Goal: Transaction & Acquisition: Purchase product/service

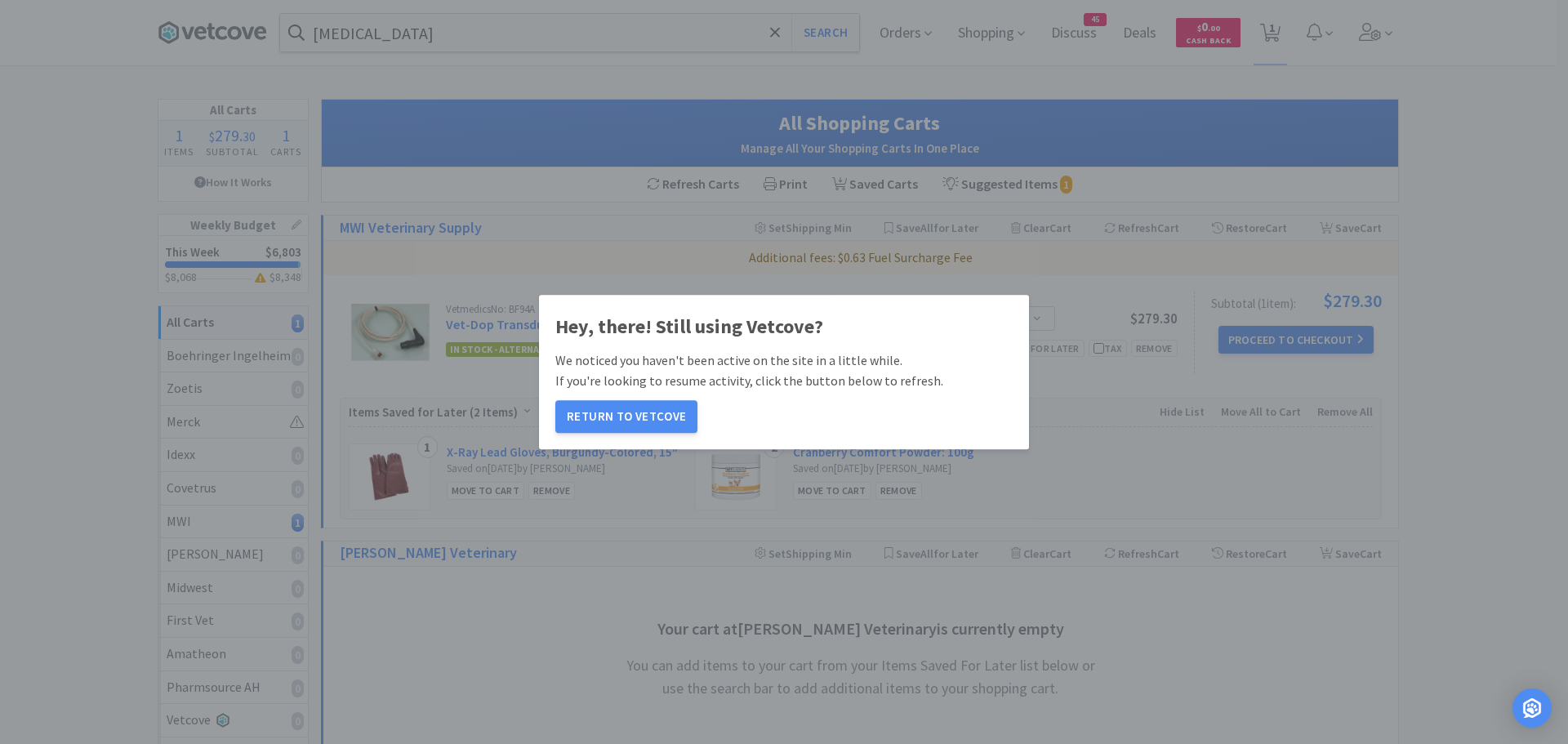
select select "1"
click at [637, 410] on button "Return to Vetcove" at bounding box center [626, 417] width 142 height 33
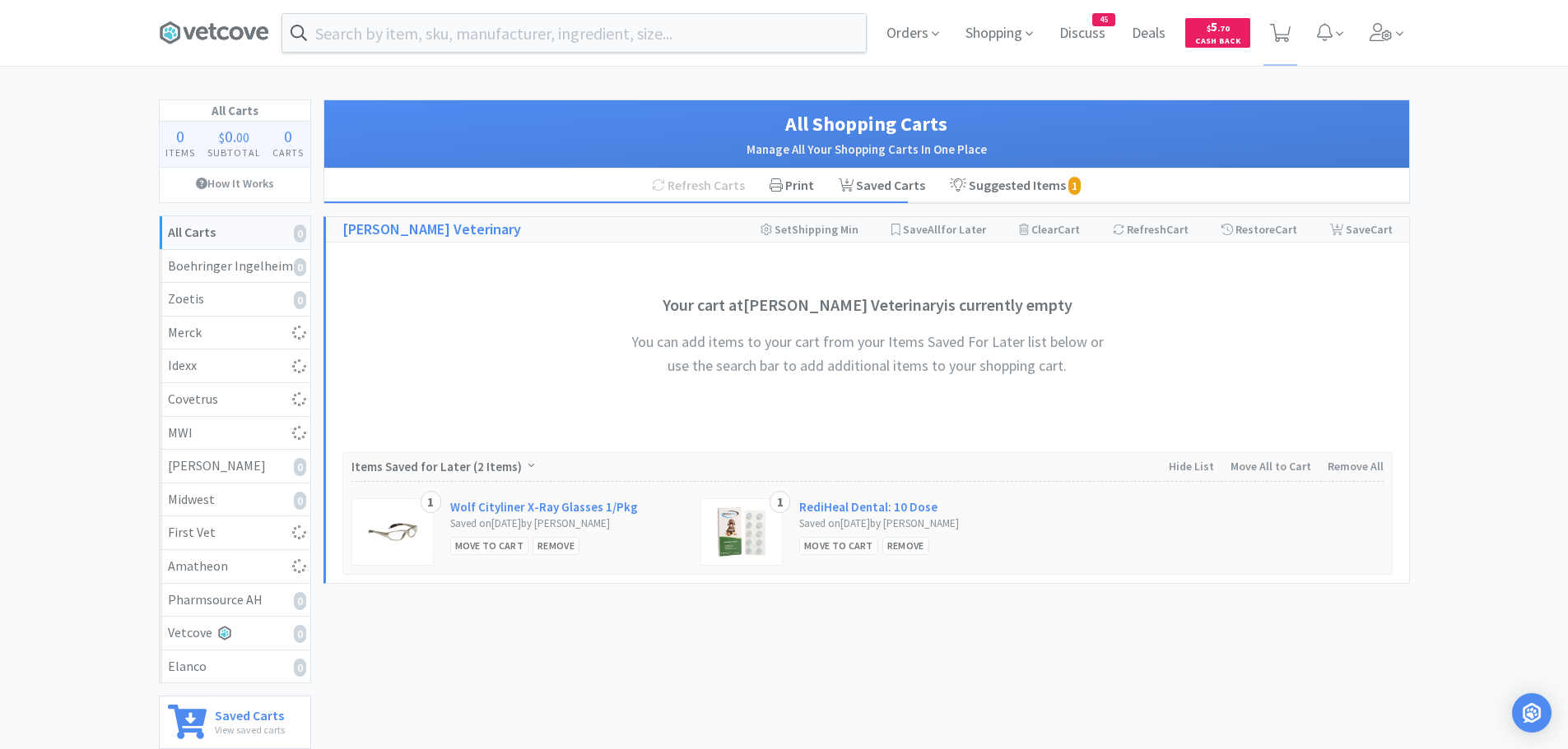
select select "1"
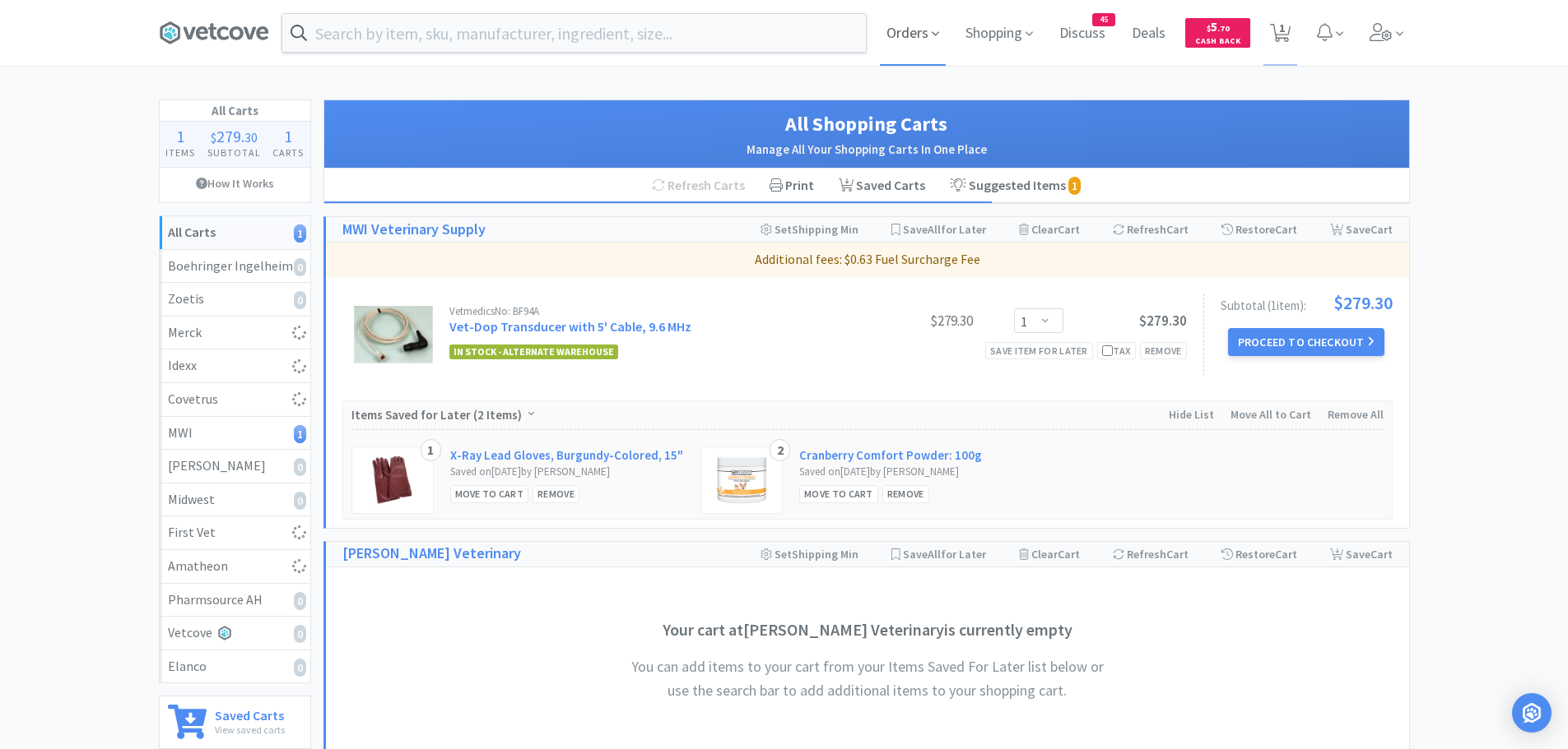
click at [923, 34] on span "Orders" at bounding box center [913, 32] width 66 height 66
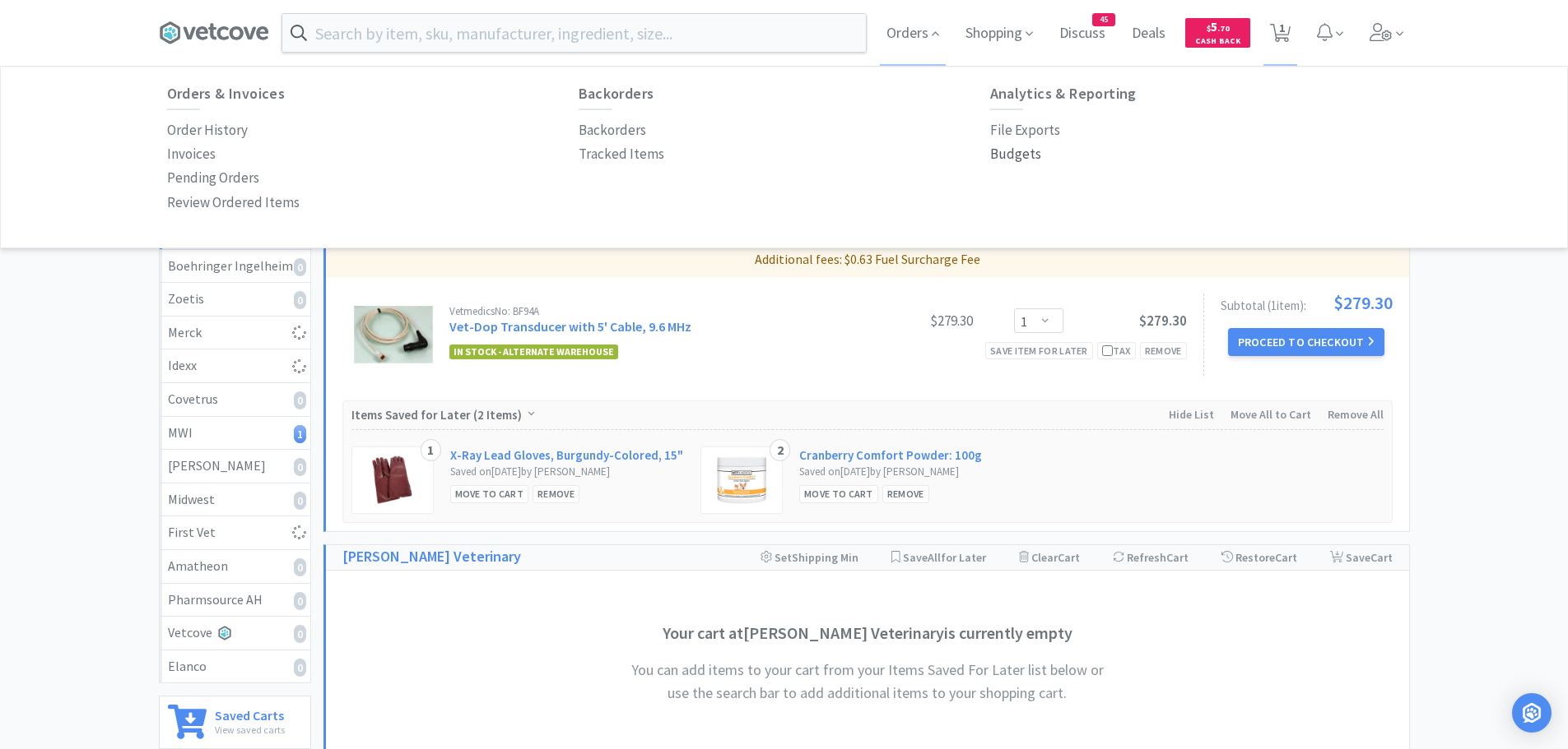
click at [1021, 152] on p "Budgets" at bounding box center [1015, 154] width 51 height 22
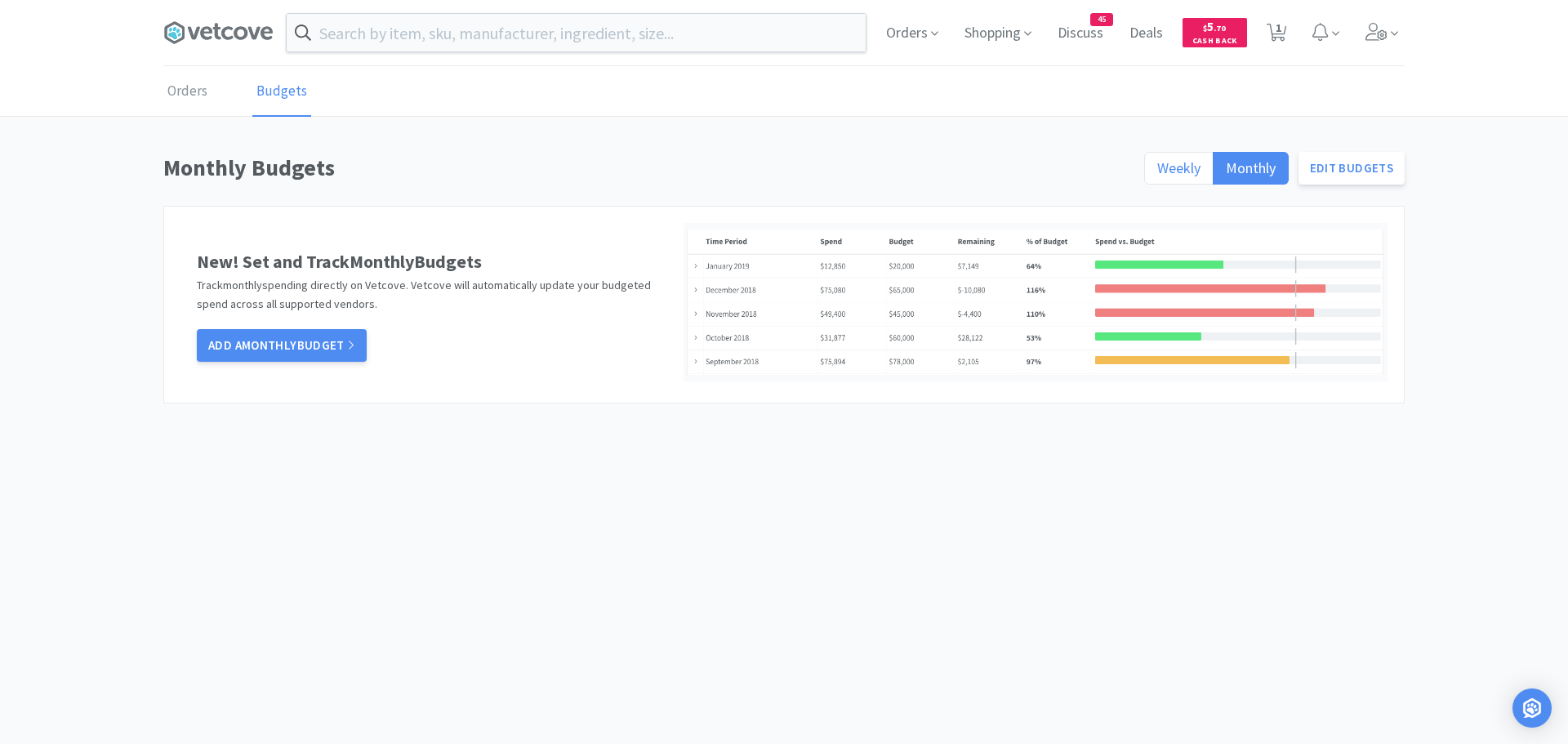
click at [1185, 162] on span "Weekly" at bounding box center [1178, 168] width 43 height 19
click at [1157, 173] on input "Weekly" at bounding box center [1157, 173] width 0 height 0
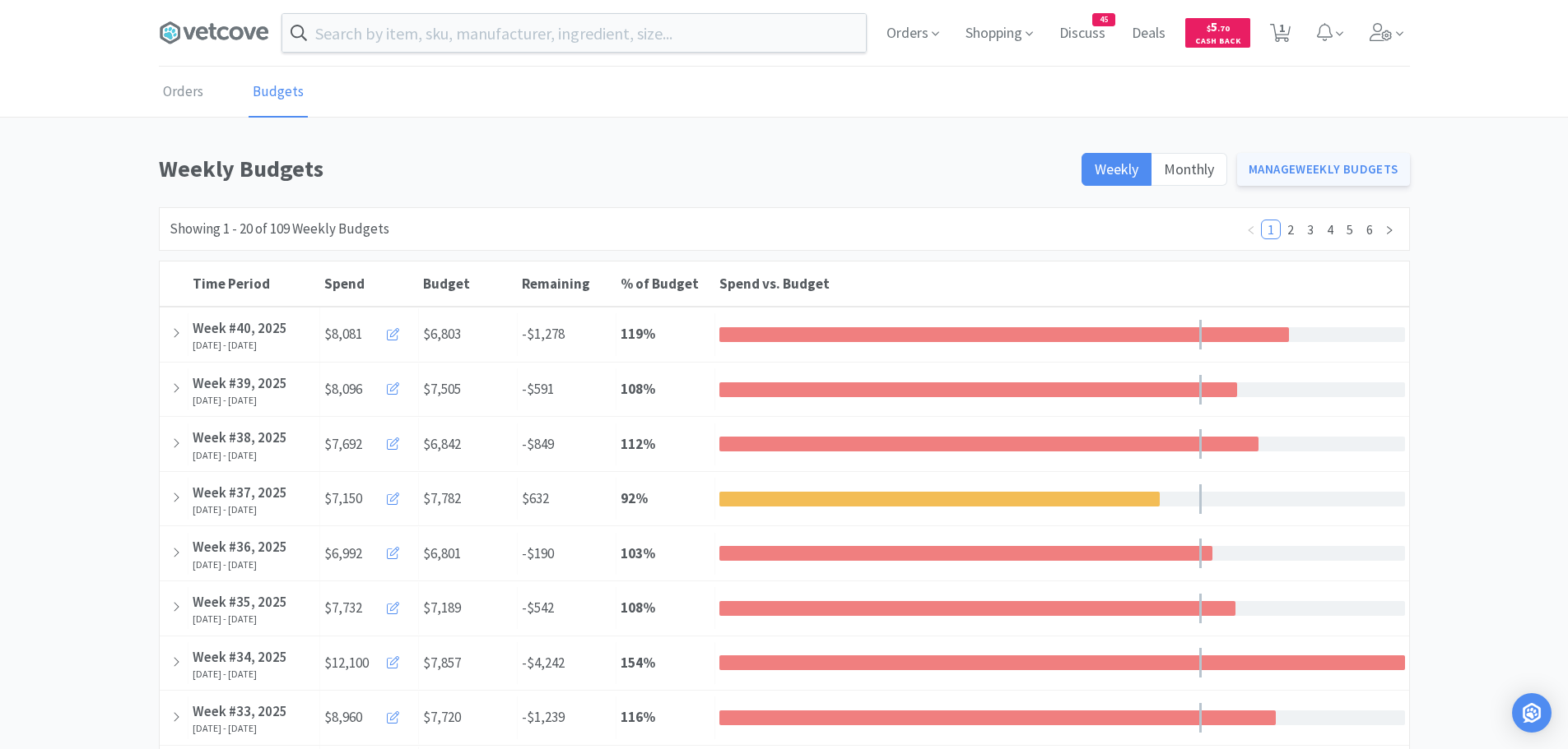
click at [1295, 165] on link "Manage Weekly Budgets" at bounding box center [1323, 170] width 173 height 33
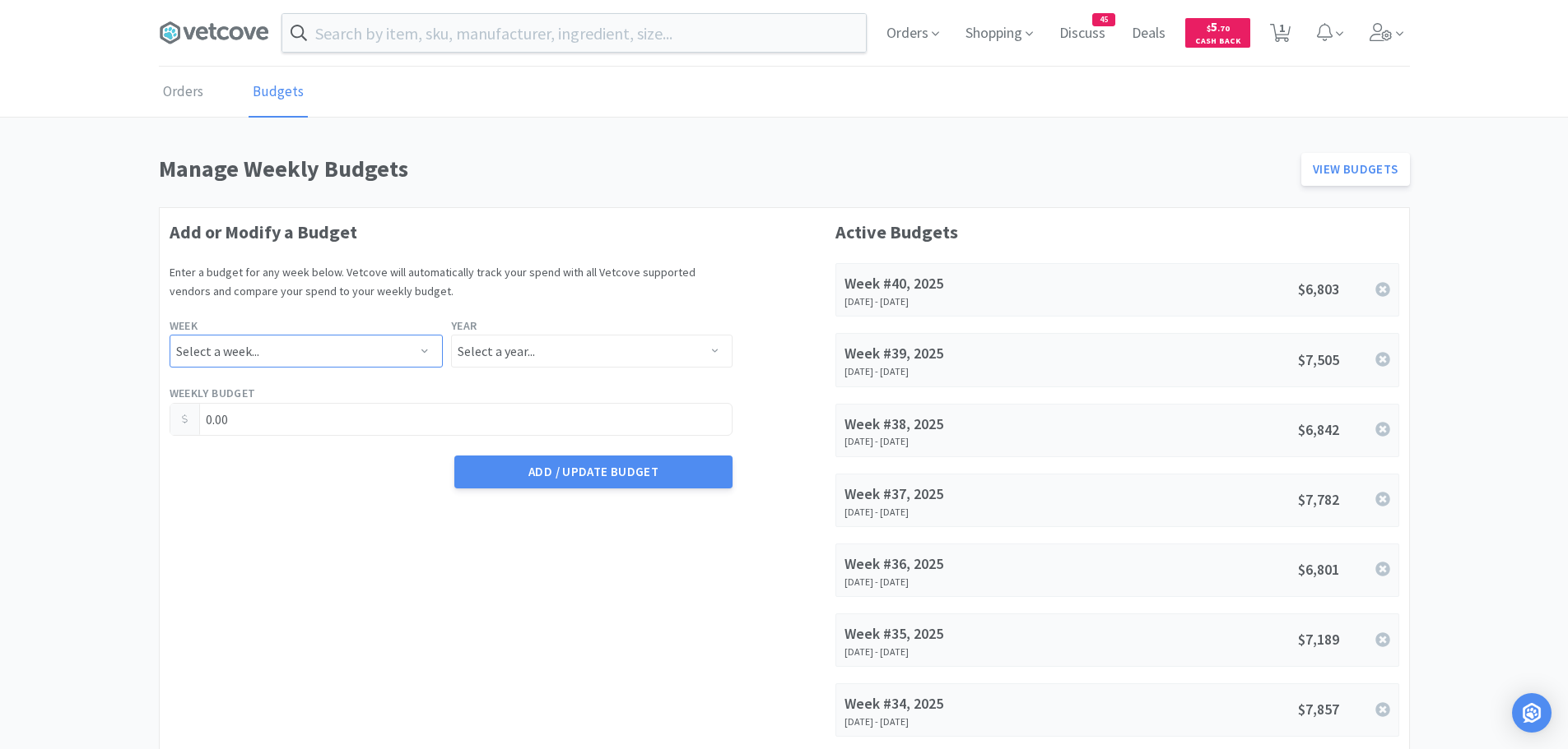
click at [362, 345] on select "Select a week... Week 1 ([DATE] - [DATE]) Week 2 ([DATE] - [DATE]) Week 3 ([DAT…" at bounding box center [306, 352] width 274 height 33
select select "41"
click at [170, 335] on select "Select a week... Week 1 ([DATE] - [DATE]) Week 2 ([DATE] - [DATE]) Week 3 ([DAT…" at bounding box center [306, 352] width 274 height 33
click at [584, 352] on select "Select a year... 2023 2024 2025 2026 2027 2028 2029 2030 2031 2032 2033 2034" at bounding box center [591, 352] width 281 height 33
select select "2025"
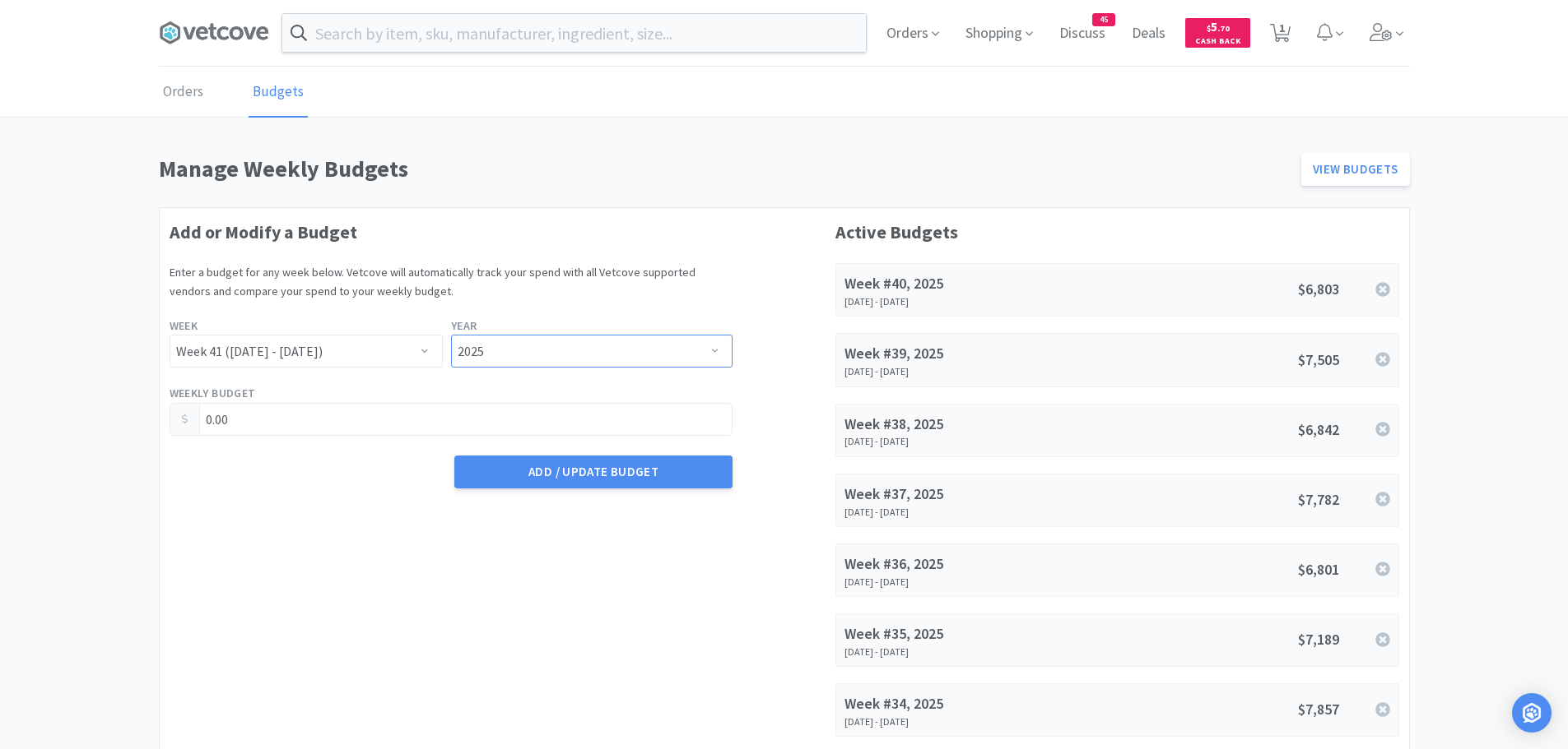
click at [451, 335] on select "Select a year... 2023 2024 2025 2026 2027 2028 2029 2030 2031 2032 2033 2034" at bounding box center [591, 352] width 281 height 33
click at [277, 416] on input "0.00" at bounding box center [452, 420] width 562 height 32
type input "0"
type input "7,877.00"
click at [520, 466] on button "Add / Update Budget" at bounding box center [593, 472] width 278 height 33
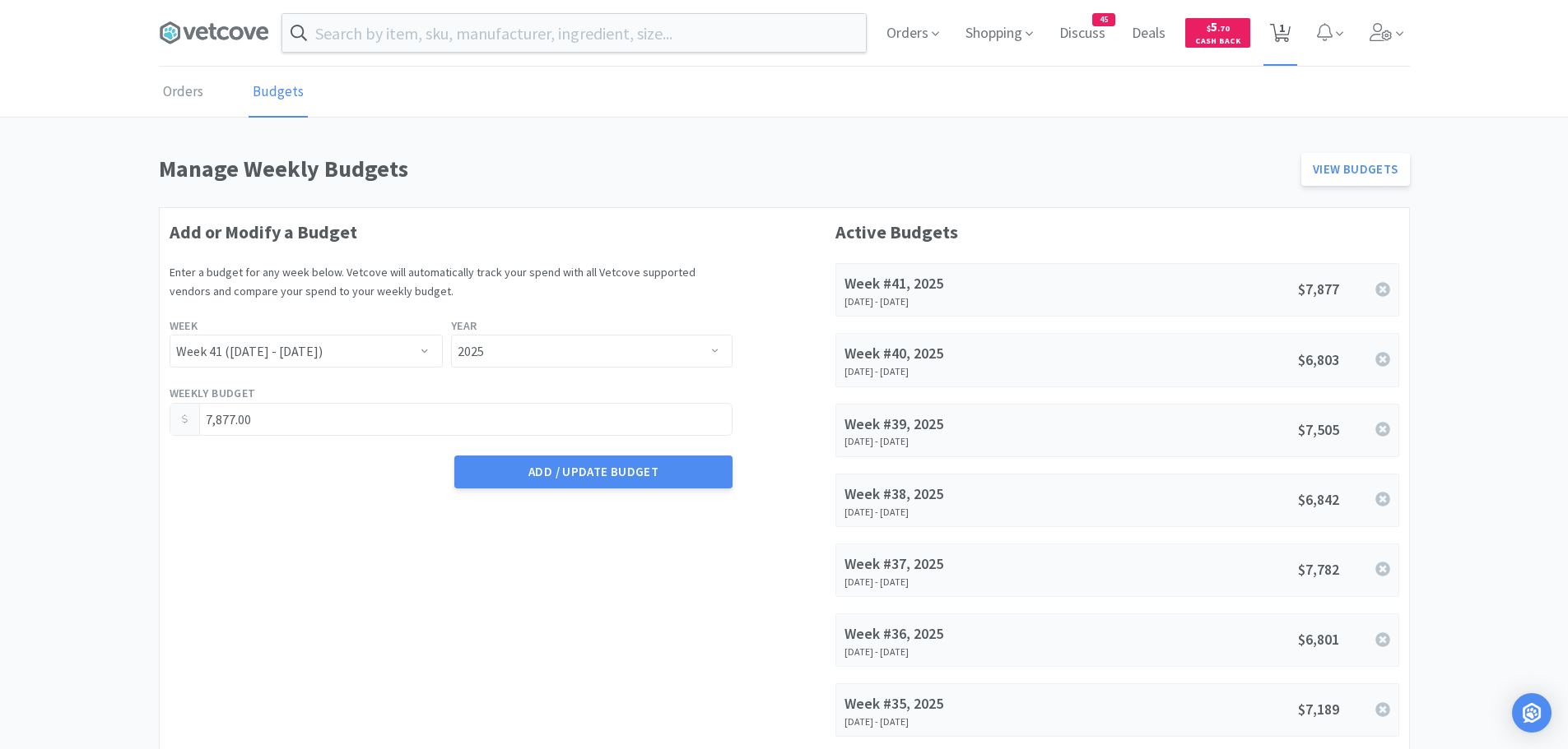
click at [1280, 32] on span "1" at bounding box center [1282, 27] width 6 height 66
select select "1"
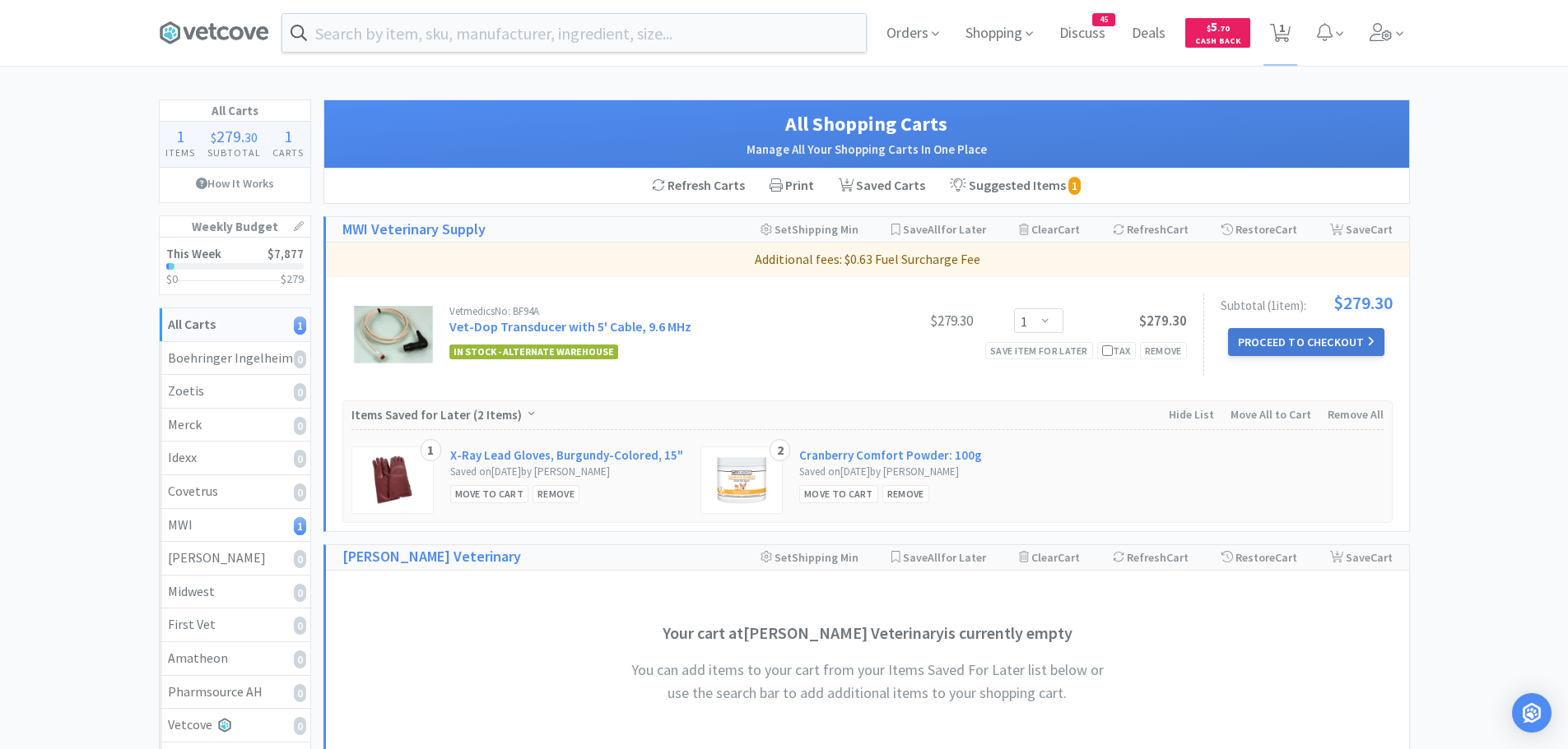
click at [1272, 335] on button "Proceed to Checkout" at bounding box center [1306, 342] width 156 height 28
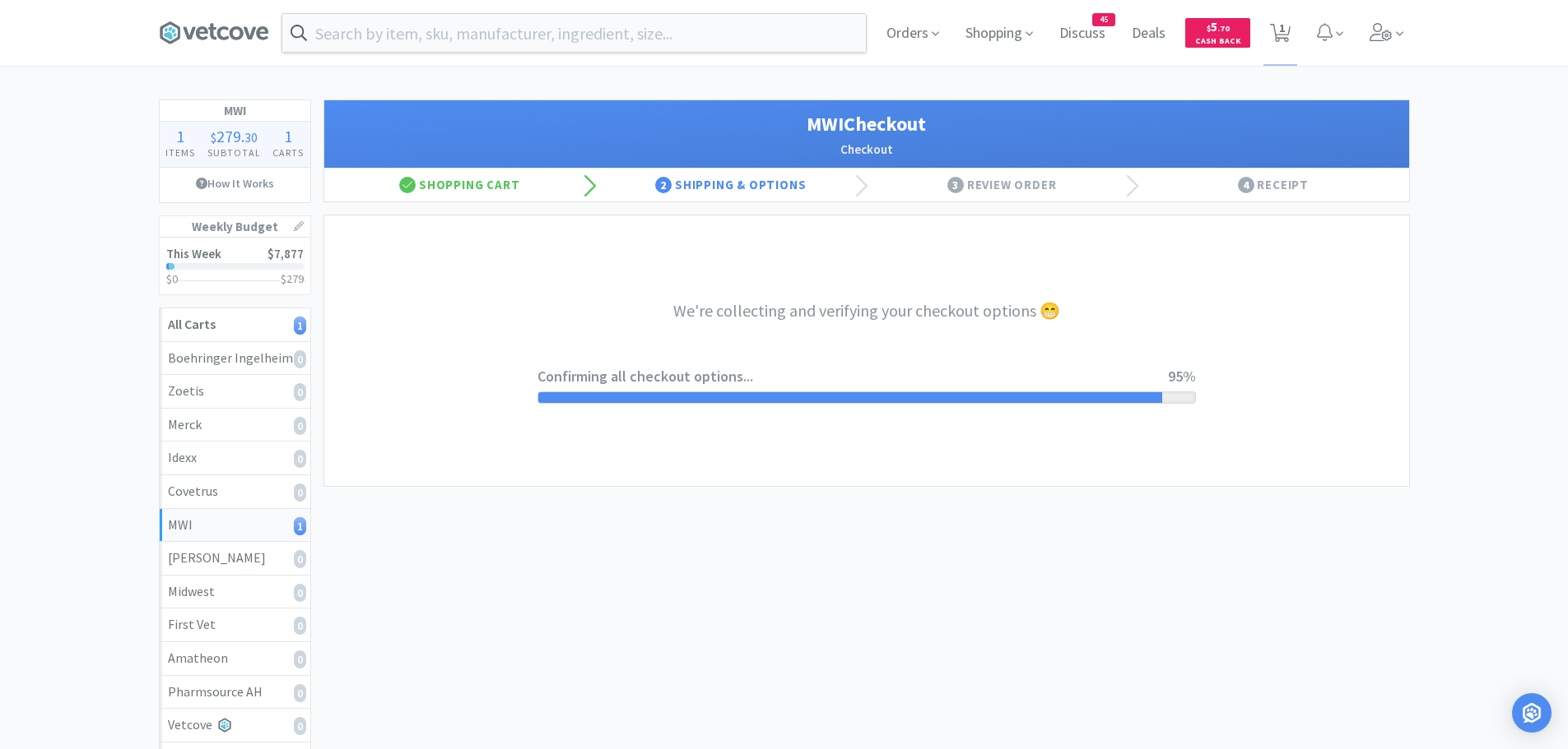
select select "STD_"
select select "RPS"
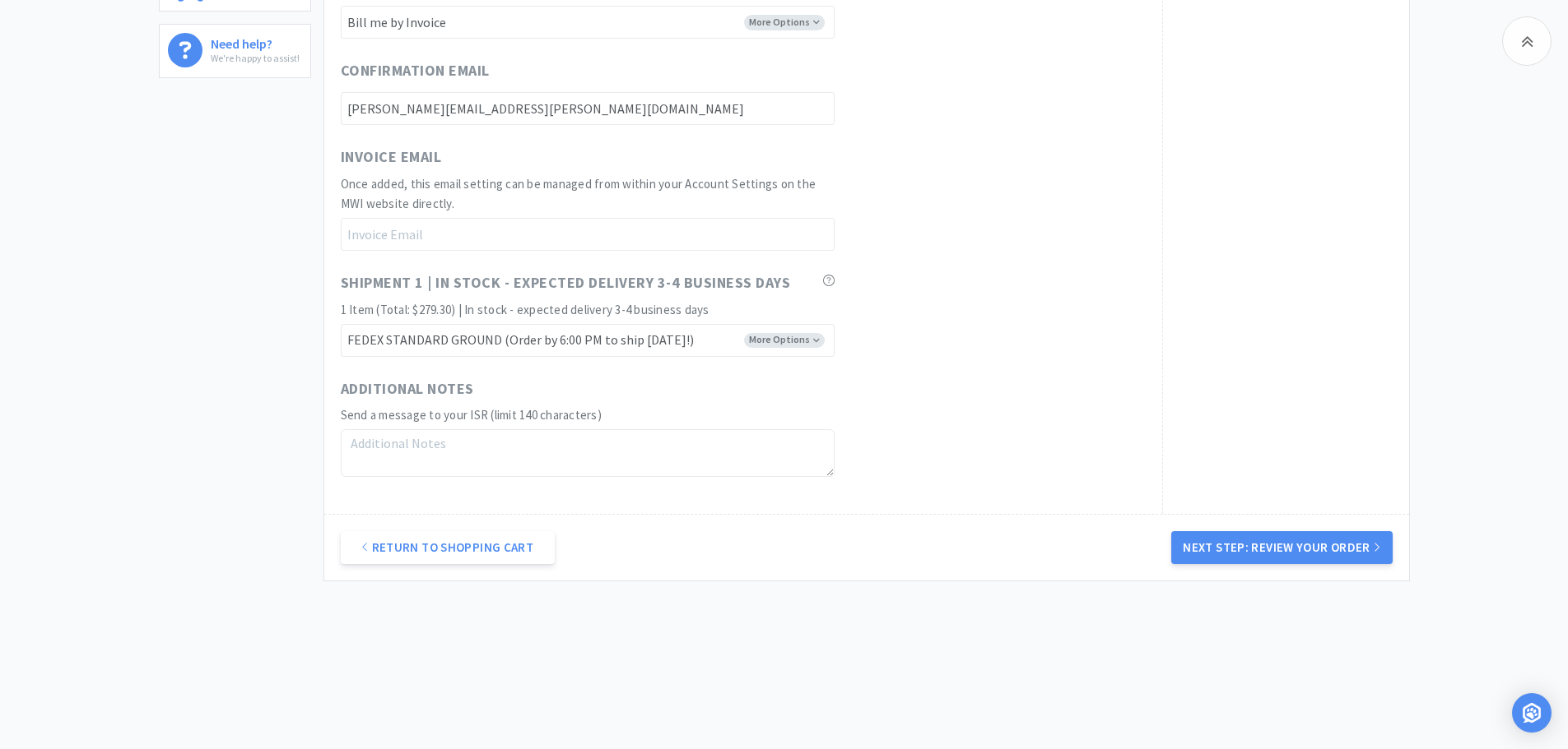
scroll to position [830, 0]
click at [1338, 543] on button "Next Step: Review Your Order" at bounding box center [1281, 547] width 220 height 33
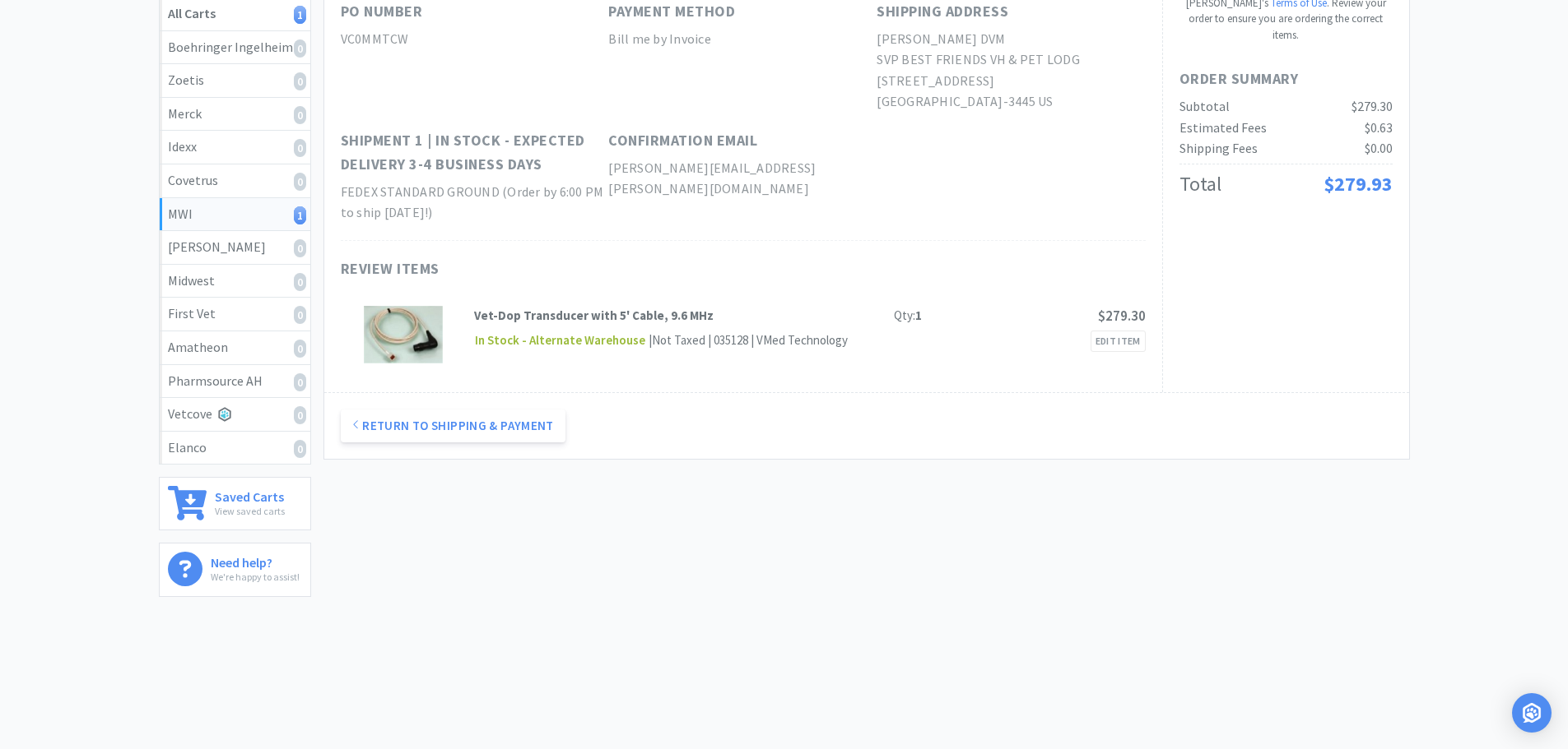
scroll to position [0, 0]
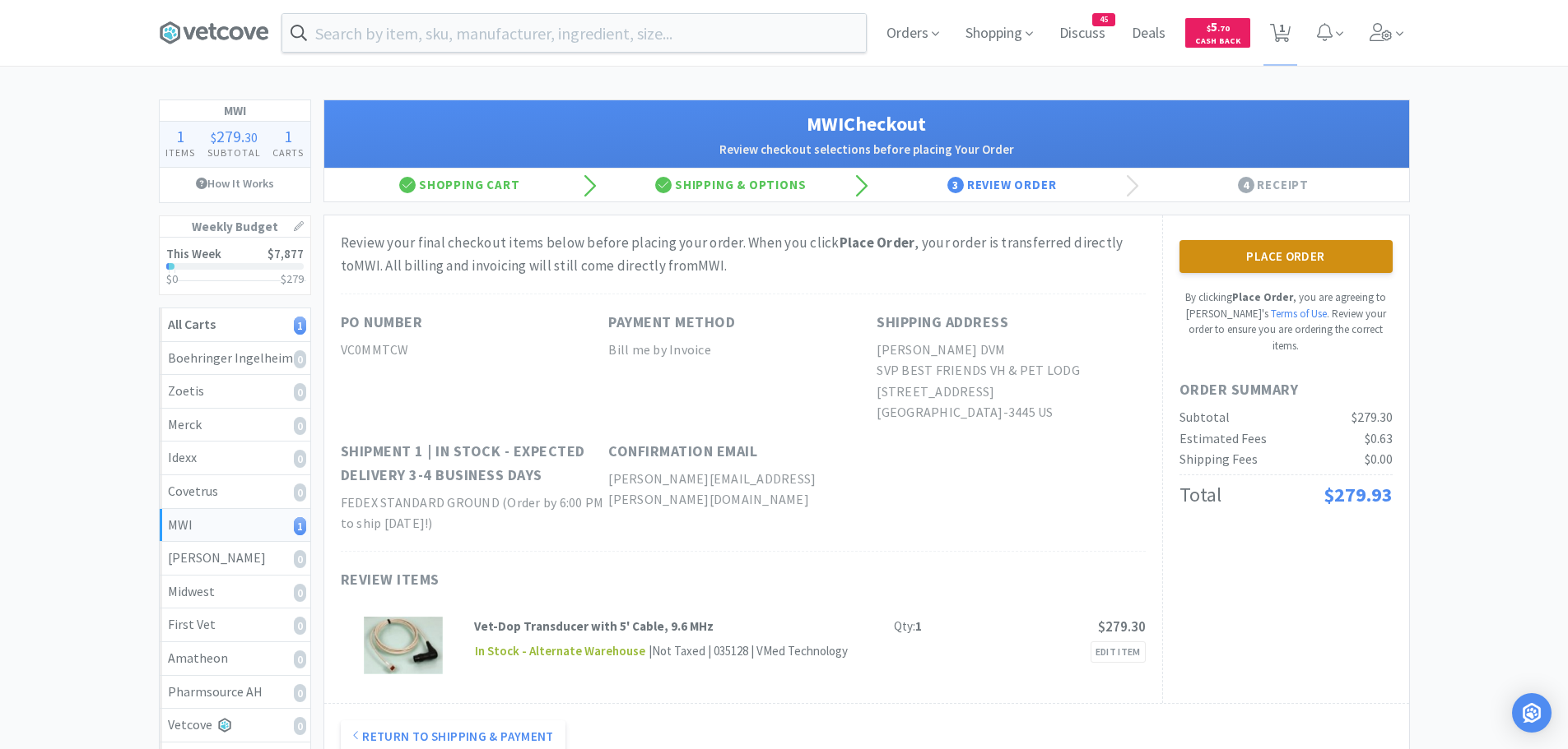
click at [1330, 250] on button "Place Order" at bounding box center [1286, 257] width 213 height 33
